Goal: Communication & Community: Answer question/provide support

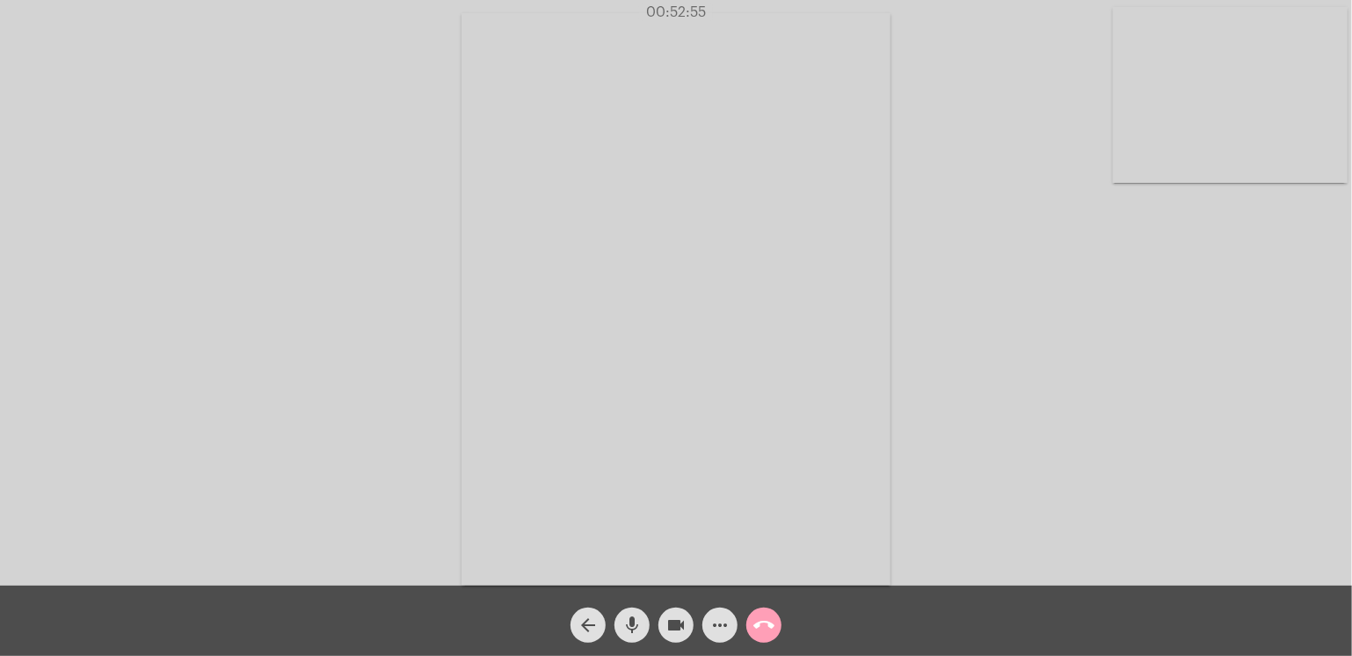
click at [763, 620] on mat-icon "call_end" at bounding box center [763, 624] width 21 height 21
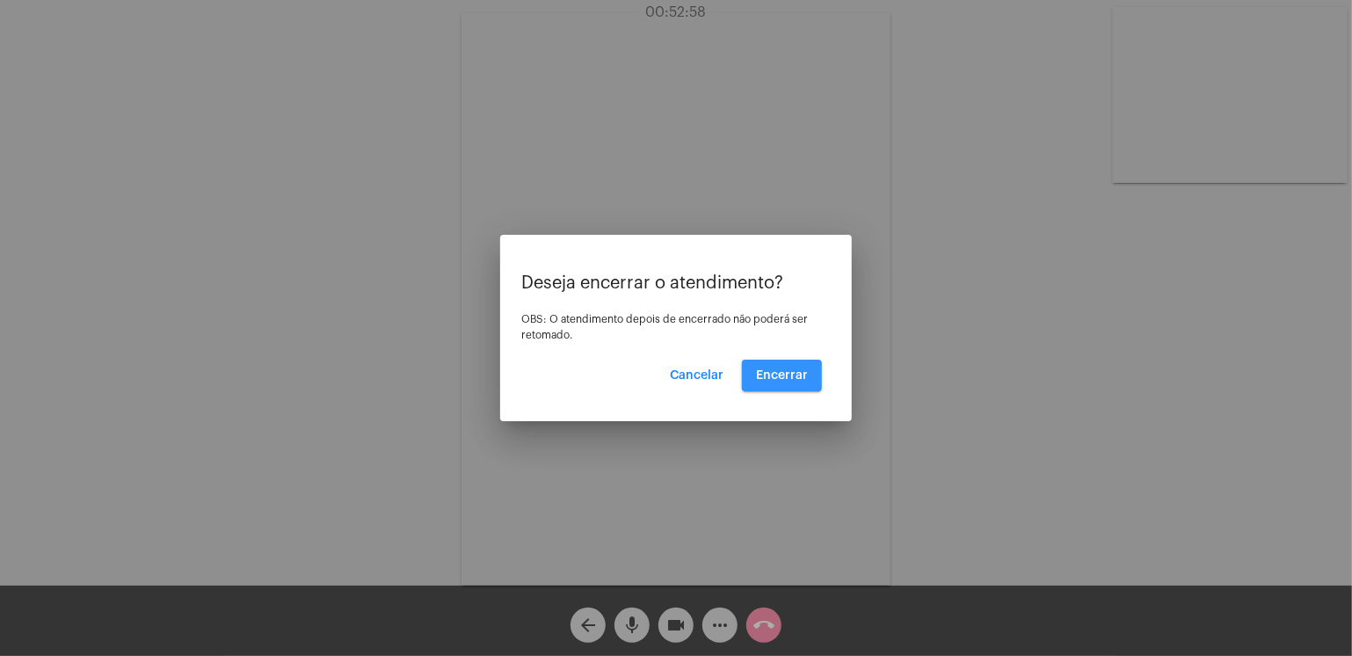
click at [793, 366] on button "Encerrar" at bounding box center [782, 375] width 80 height 32
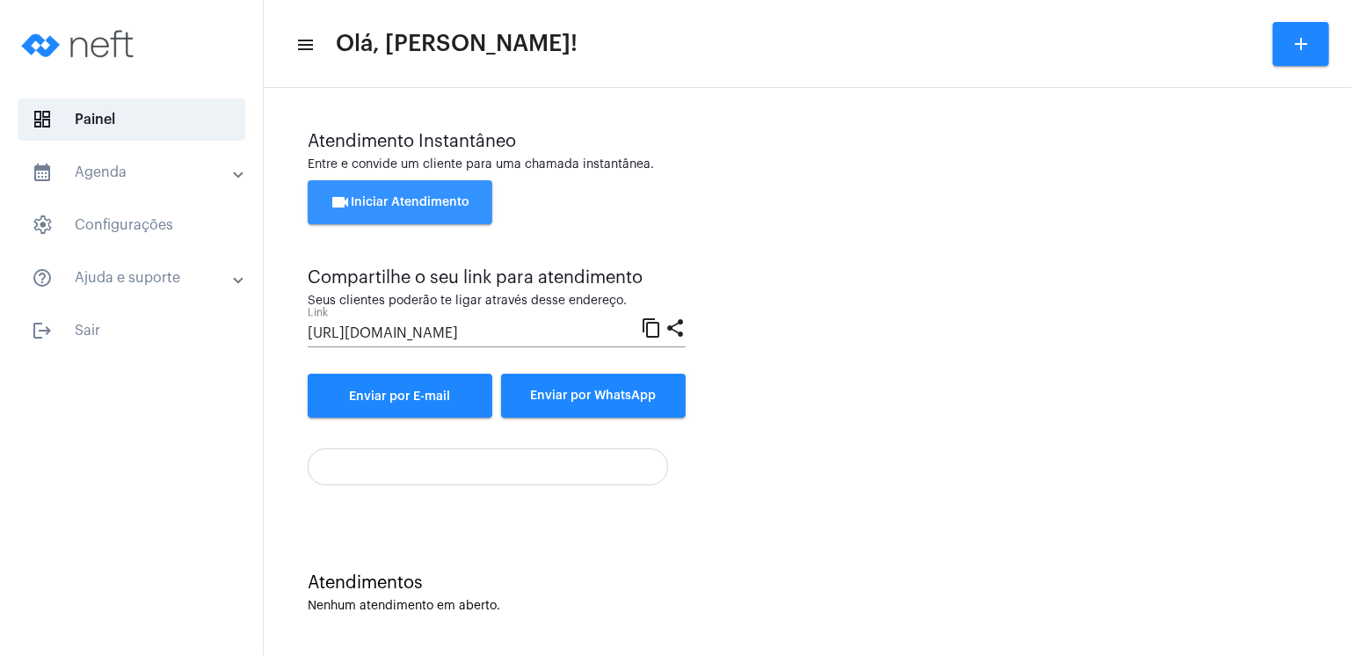
click at [467, 203] on span "videocam Iniciar Atendimento" at bounding box center [400, 202] width 140 height 12
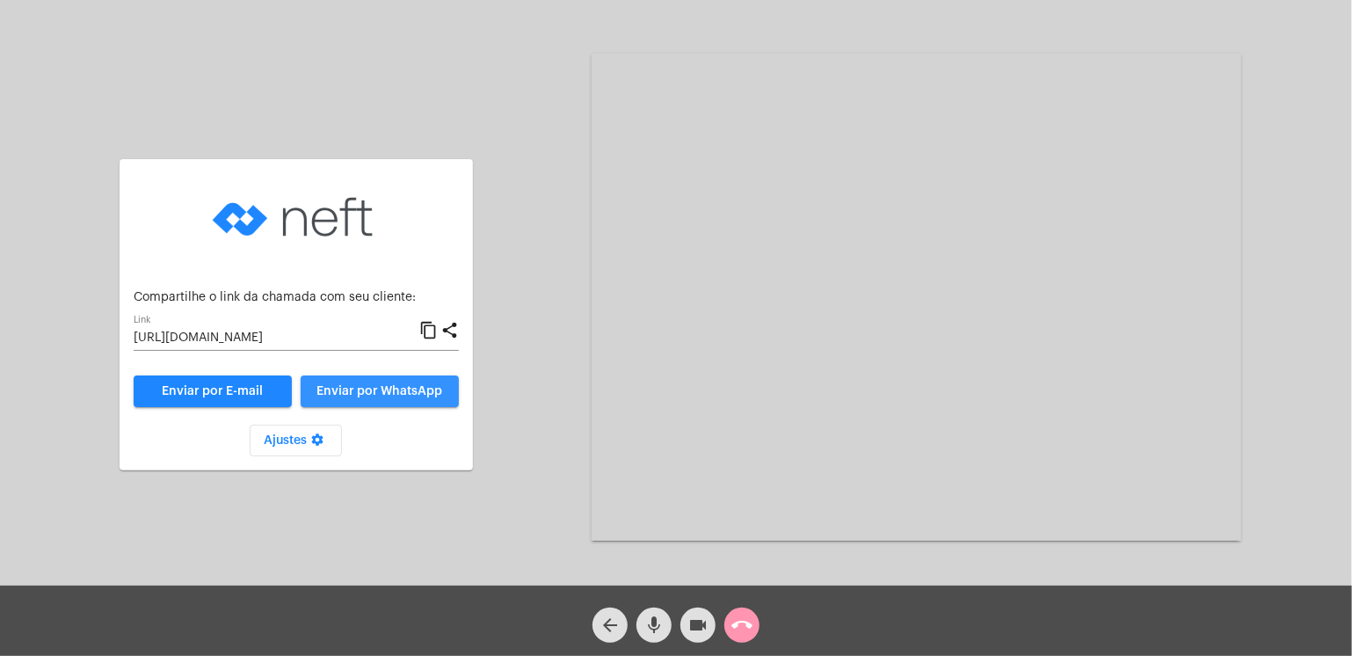
click at [404, 397] on button "Enviar por WhatsApp" at bounding box center [380, 391] width 158 height 32
